Goal: Find specific page/section: Find specific page/section

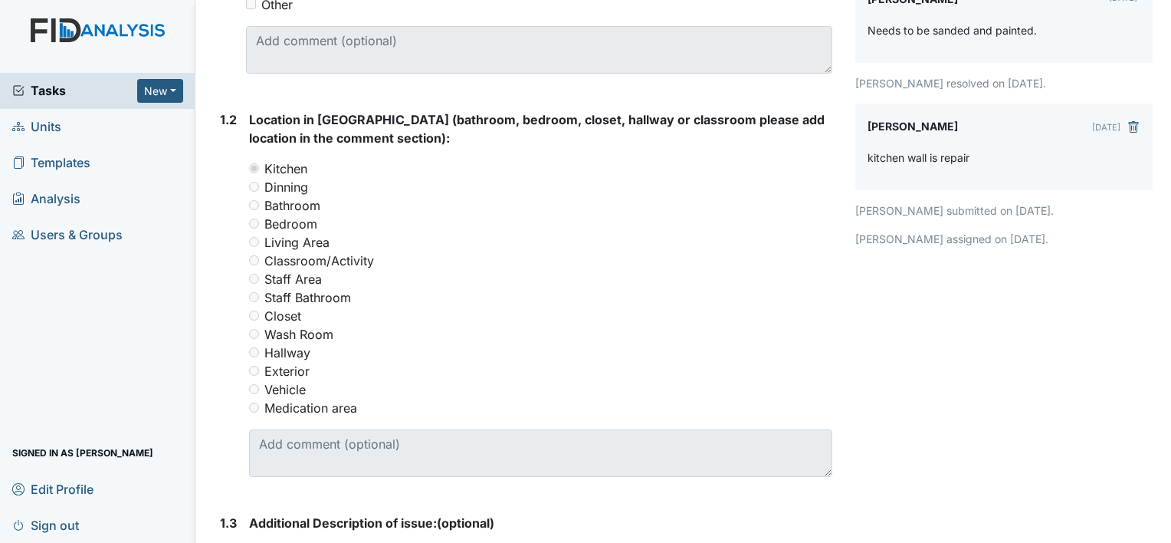
scroll to position [592, 0]
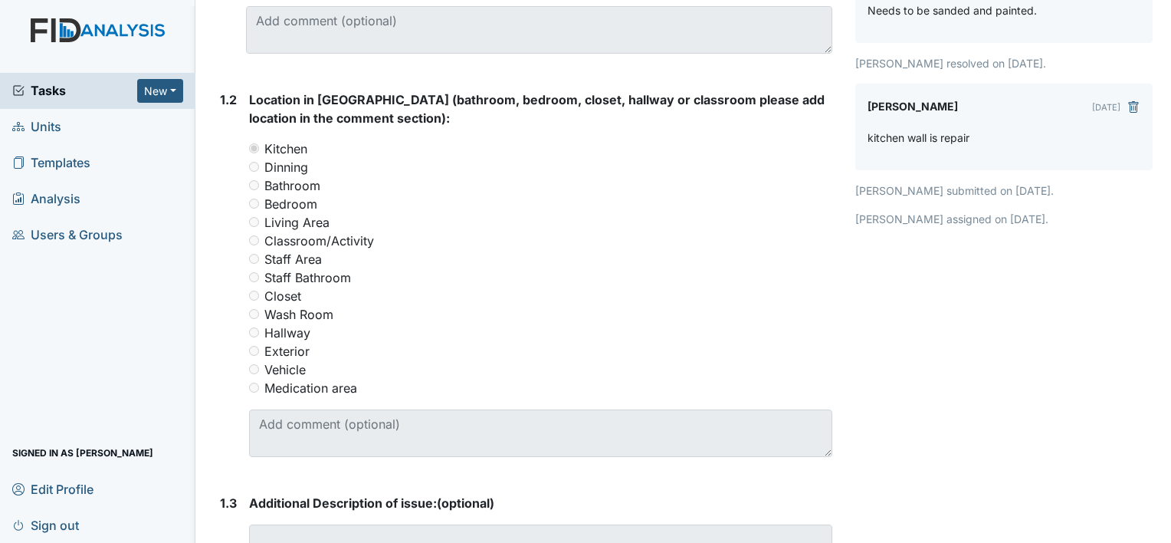
drag, startPoint x: 99, startPoint y: 5, endPoint x: 110, endPoint y: 151, distance: 146.0
click at [110, 151] on link "Templates" at bounding box center [97, 163] width 195 height 36
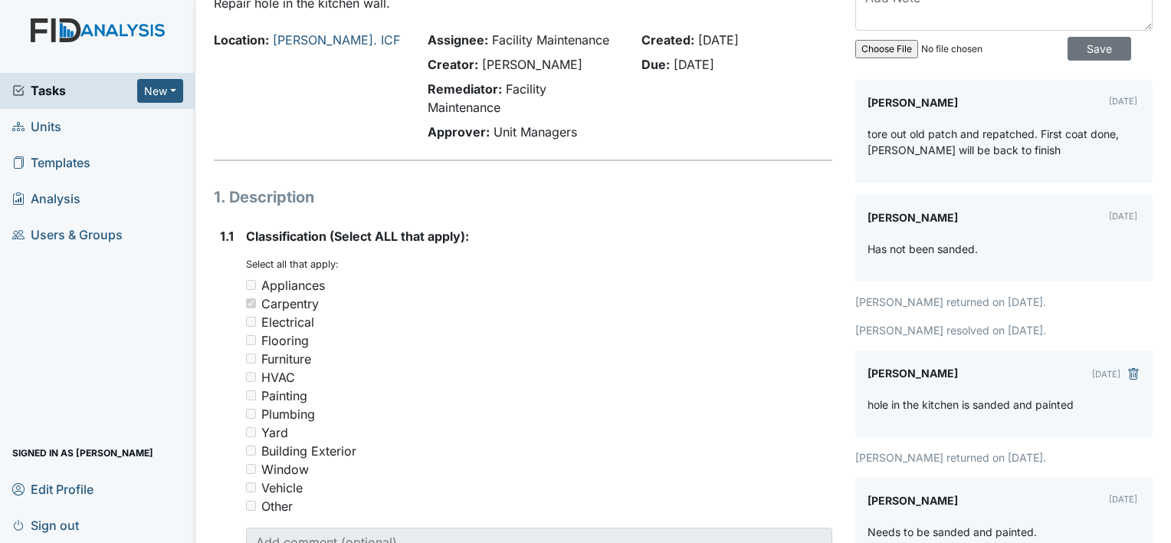
scroll to position [0, 0]
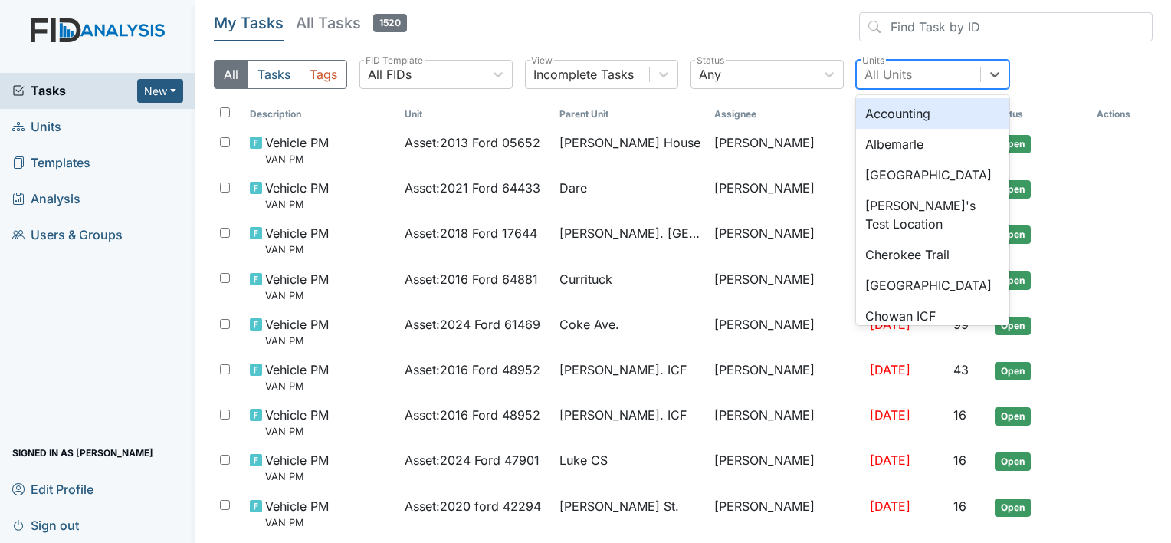
click at [898, 75] on div "All Units" at bounding box center [888, 74] width 48 height 18
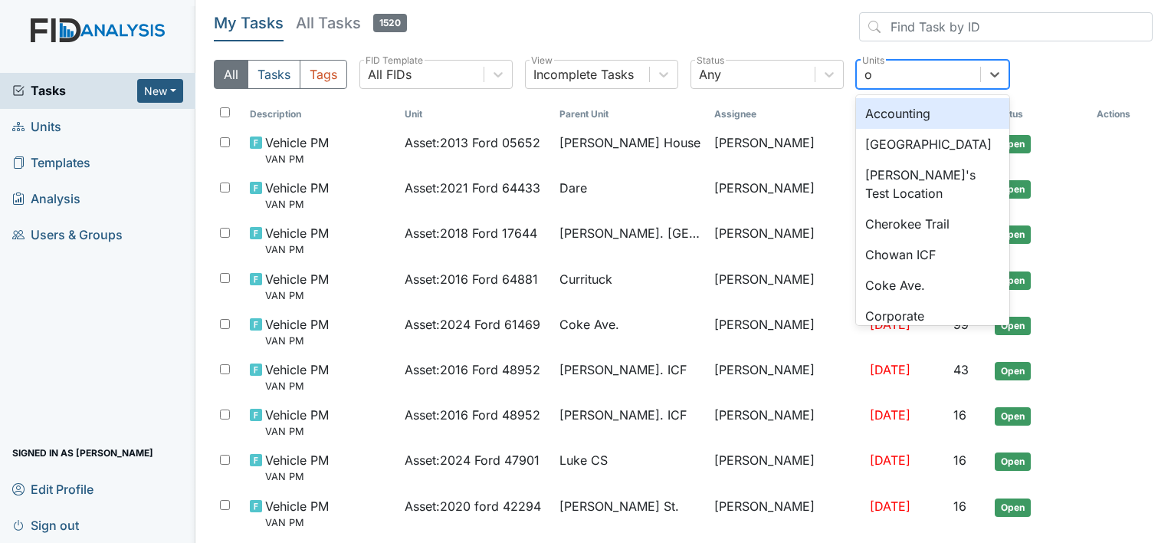
type input "ol"
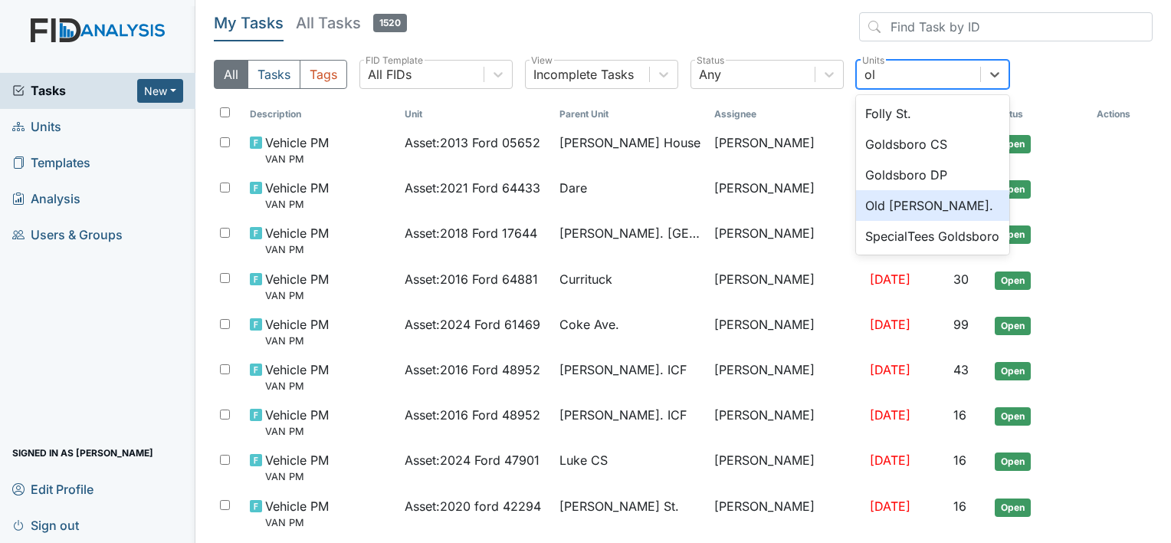
click at [877, 206] on div "Old [PERSON_NAME]." at bounding box center [932, 205] width 153 height 31
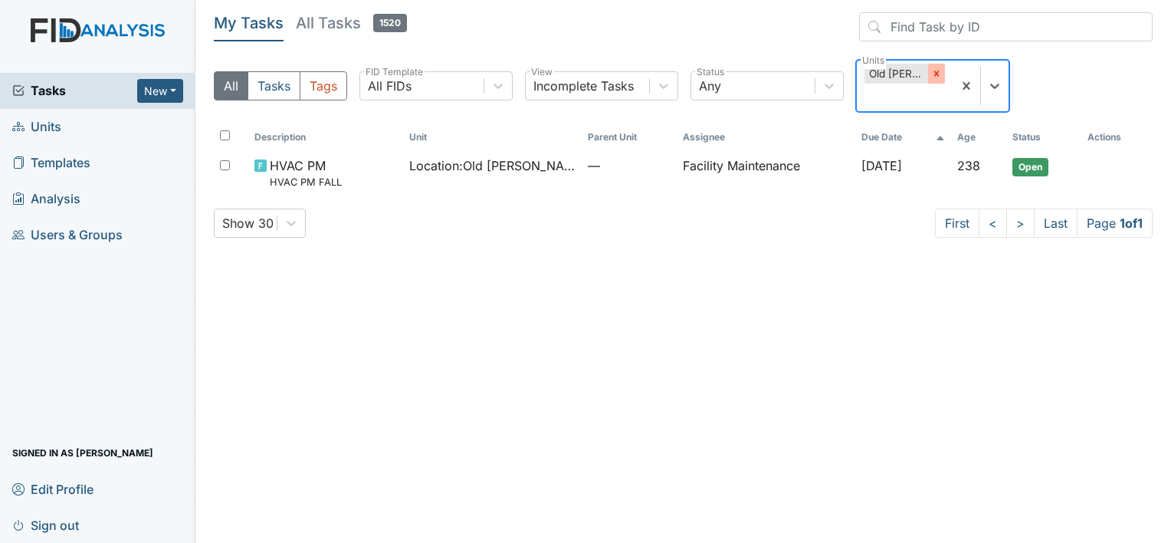
click at [932, 71] on icon at bounding box center [936, 73] width 11 height 11
